Goal: Information Seeking & Learning: Learn about a topic

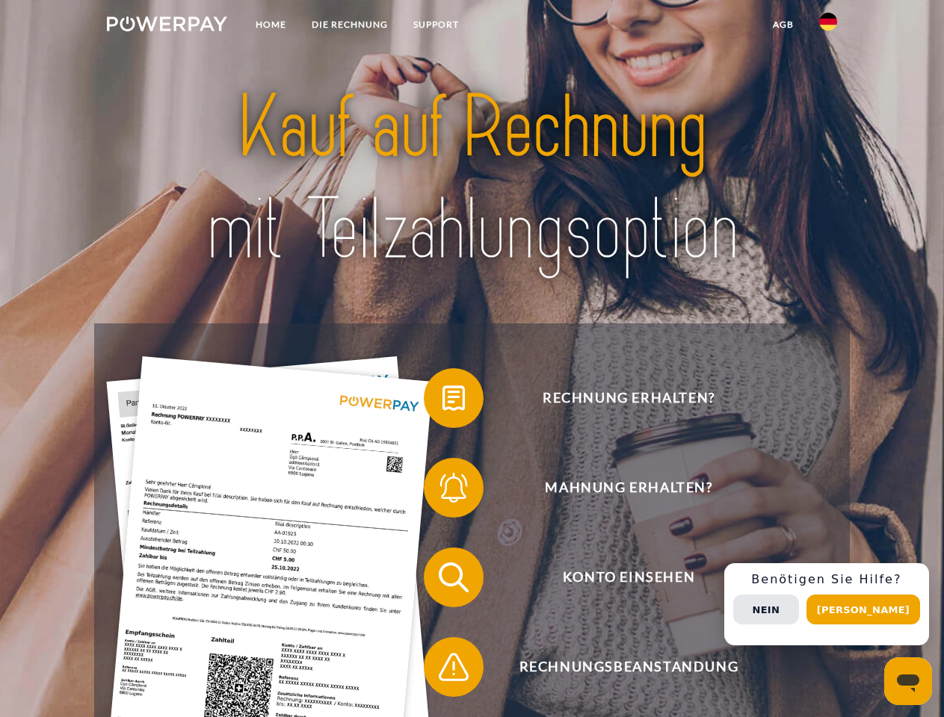
click at [167, 26] on img at bounding box center [167, 23] width 120 height 15
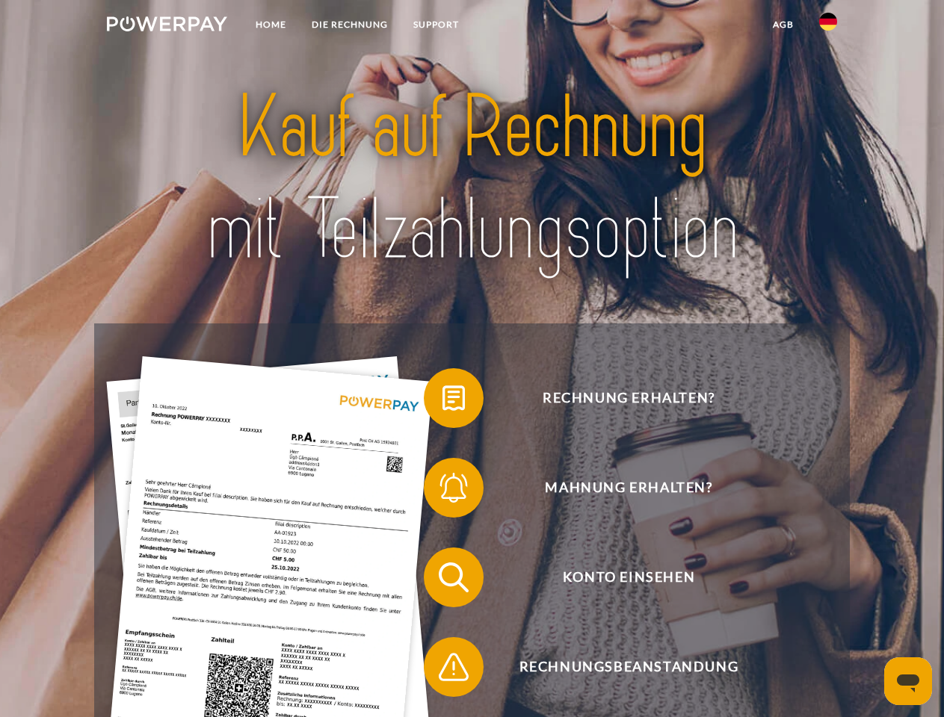
click at [828, 26] on img at bounding box center [828, 22] width 18 height 18
click at [782, 25] on link "agb" at bounding box center [783, 24] width 46 height 27
click at [442, 401] on span at bounding box center [431, 398] width 75 height 75
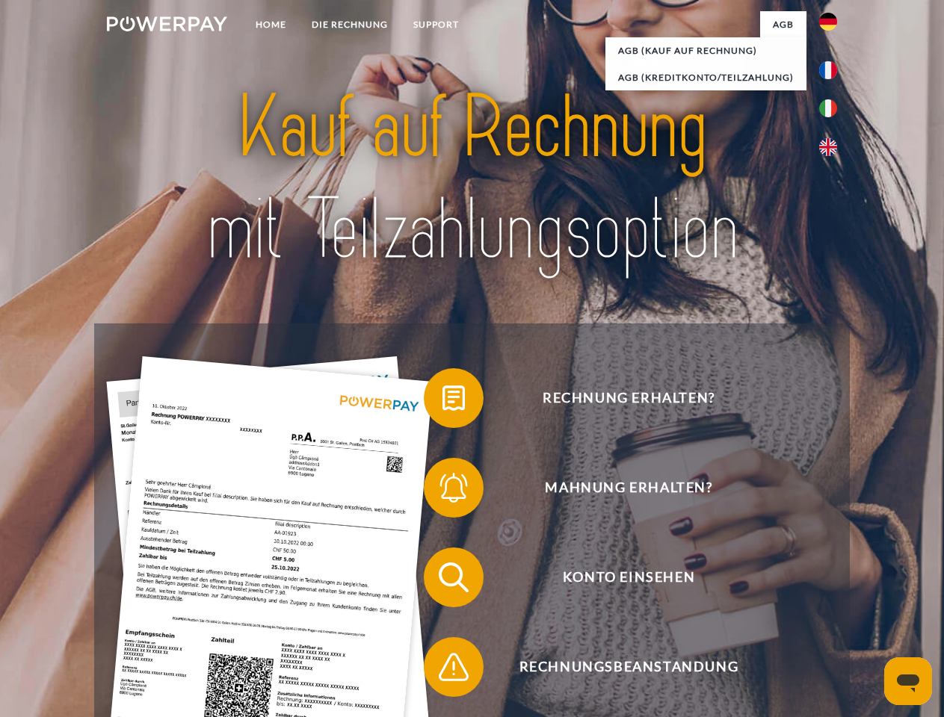
click at [442, 491] on span at bounding box center [431, 488] width 75 height 75
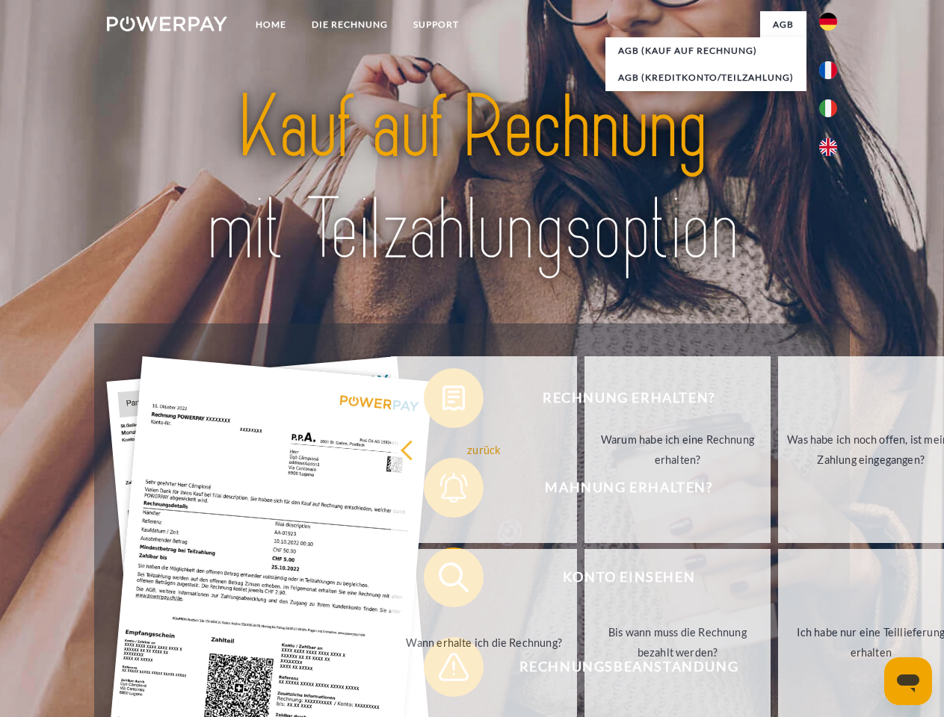
click at [584, 581] on link "Bis wann muss die Rechnung bezahlt werden?" at bounding box center [677, 642] width 186 height 187
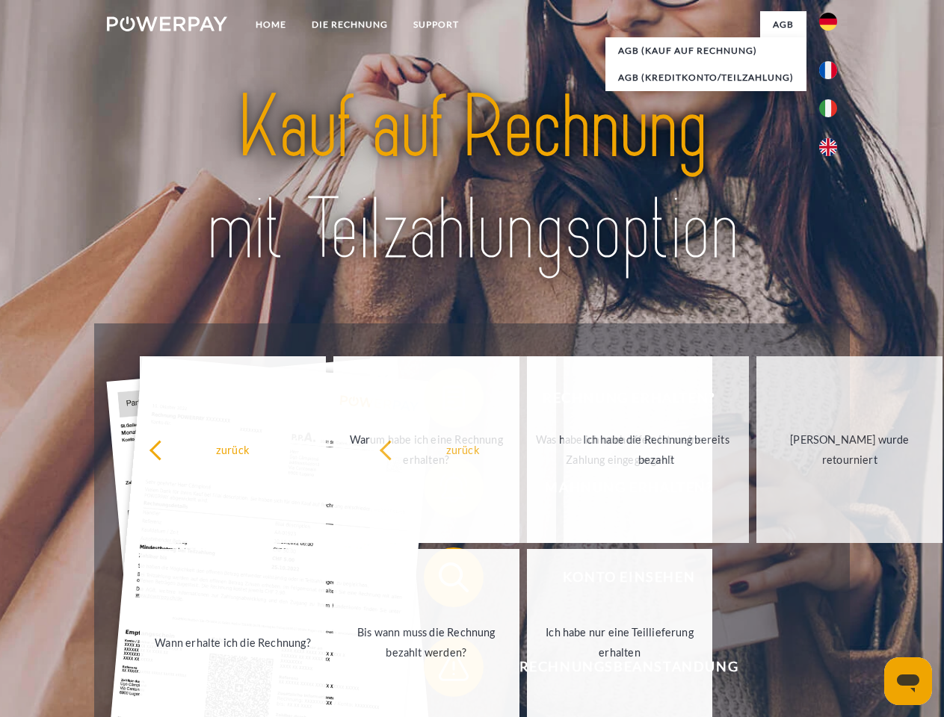
click at [442, 670] on div "Rechnung erhalten? Mahnung erhalten? Konto einsehen" at bounding box center [471, 623] width 755 height 598
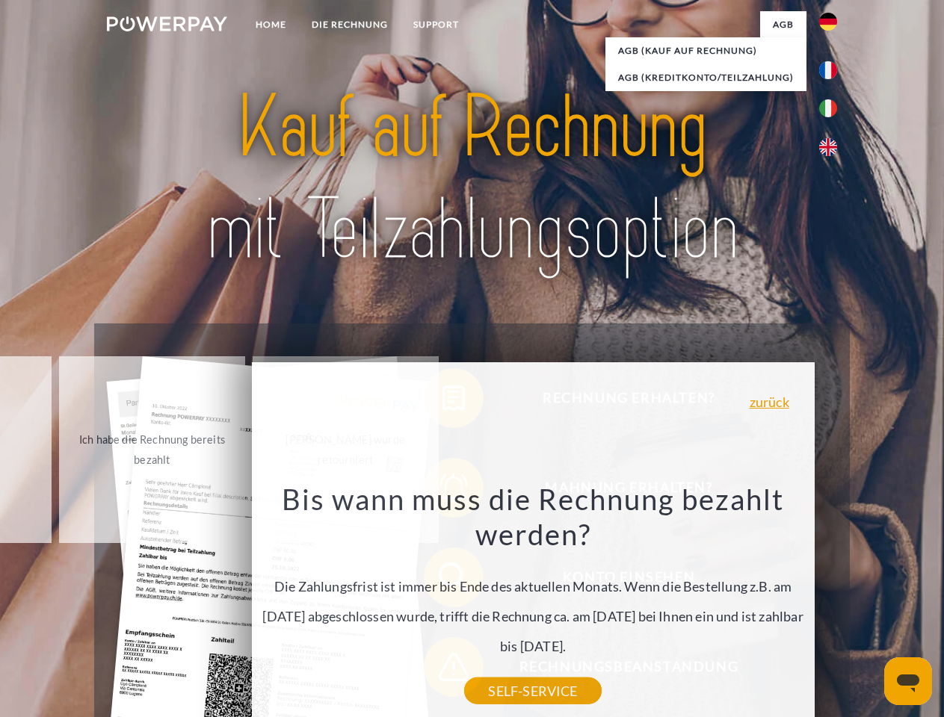
click at [832, 605] on div "Rechnung erhalten? Mahnung erhalten? Konto einsehen" at bounding box center [471, 623] width 755 height 598
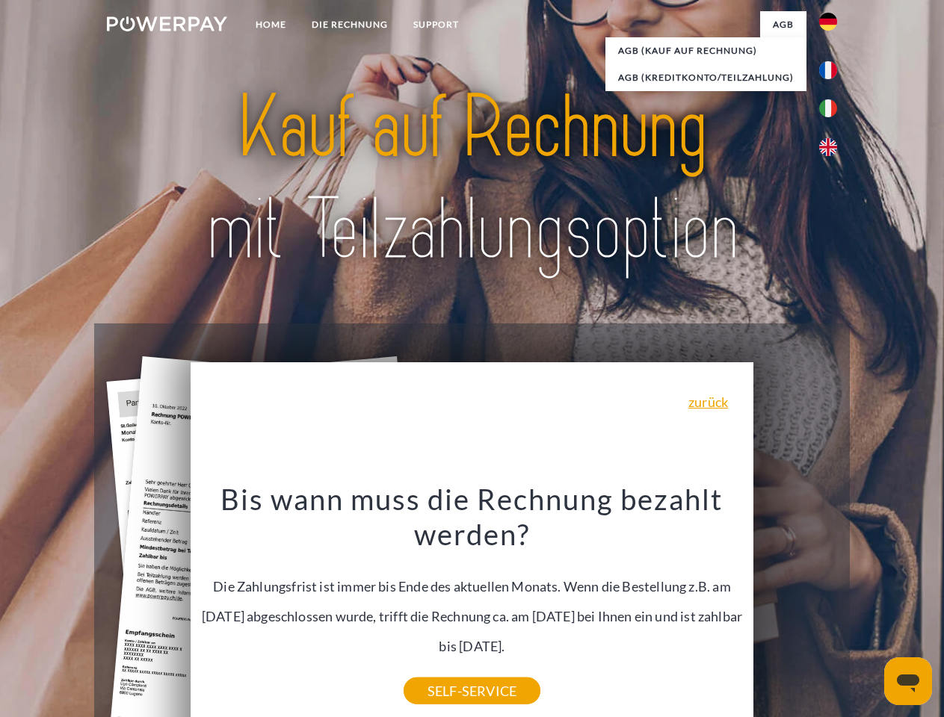
click at [795, 608] on span "Konto einsehen" at bounding box center [628, 578] width 366 height 60
click at [868, 610] on header "Home DIE RECHNUNG SUPPORT" at bounding box center [472, 516] width 944 height 1032
